Goal: Task Accomplishment & Management: Use online tool/utility

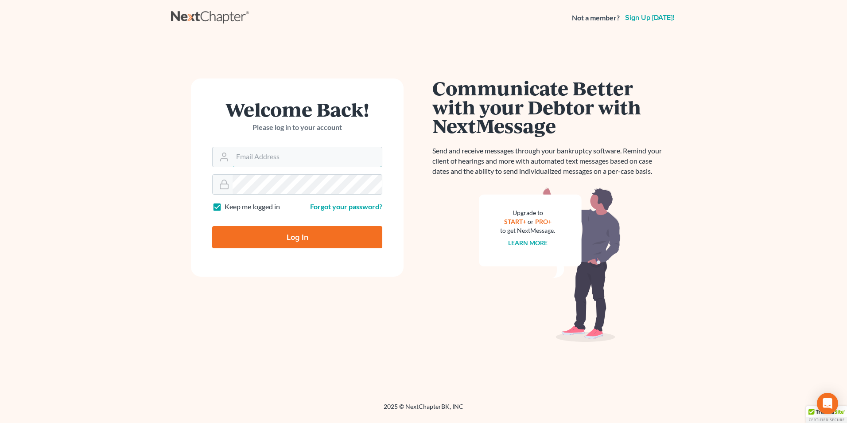
type input "Hunter@shieldlaw.com"
click at [281, 238] on input "Log In" at bounding box center [297, 237] width 170 height 22
type input "Thinking..."
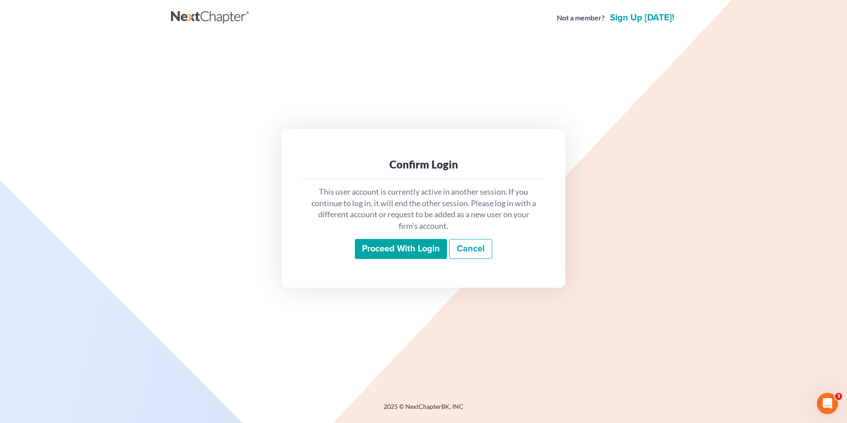
click at [398, 244] on input "Proceed with login" at bounding box center [401, 249] width 92 height 20
